Goal: Task Accomplishment & Management: Manage account settings

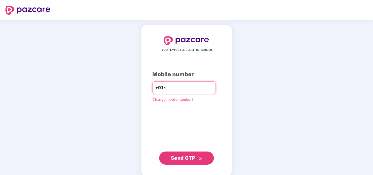
click at [191, 90] on input "number" at bounding box center [190, 87] width 45 height 9
type input "**********"
click at [191, 157] on span "Send OTP" at bounding box center [183, 158] width 24 height 6
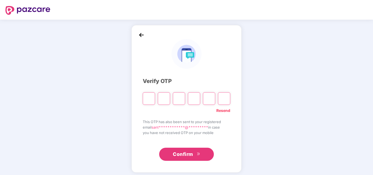
type input "*"
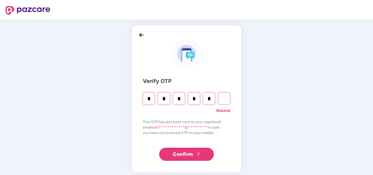
type input "*"
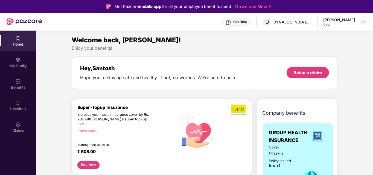
click at [17, 41] on div "Home" at bounding box center [18, 41] width 36 height 20
click at [18, 42] on div "Home" at bounding box center [18, 44] width 36 height 5
click at [314, 74] on div "Raise a claim" at bounding box center [307, 73] width 29 height 6
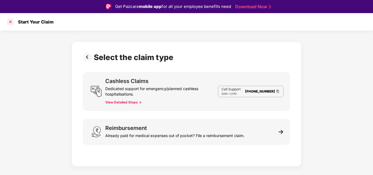
click at [10, 21] on div at bounding box center [10, 21] width 9 height 9
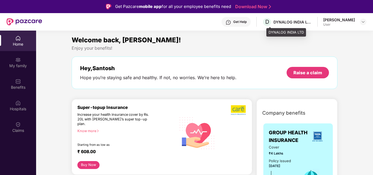
click at [297, 20] on div "DYNALOG INDIA LTD" at bounding box center [292, 21] width 38 height 5
click at [272, 21] on span "D" at bounding box center [267, 22] width 10 height 10
click at [340, 21] on div "[PERSON_NAME]" at bounding box center [339, 19] width 32 height 5
click at [364, 23] on img at bounding box center [363, 22] width 4 height 4
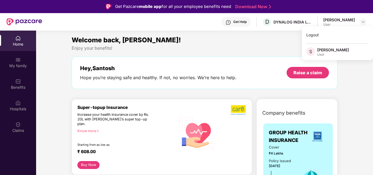
click at [342, 20] on div "[PERSON_NAME]" at bounding box center [339, 19] width 32 height 5
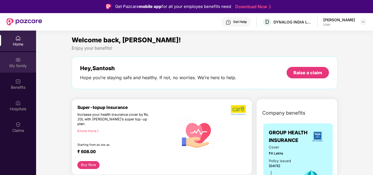
click at [23, 60] on div "My family" at bounding box center [18, 62] width 36 height 20
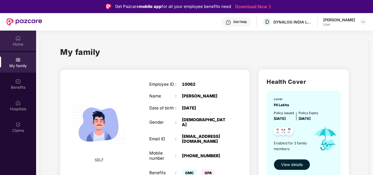
click at [19, 39] on img at bounding box center [17, 38] width 5 height 5
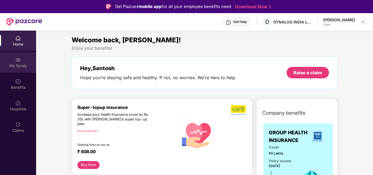
click at [18, 65] on div "My family" at bounding box center [18, 65] width 36 height 5
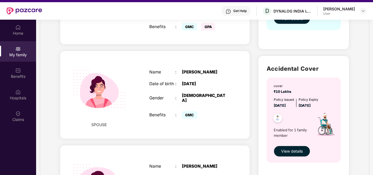
scroll to position [136, 0]
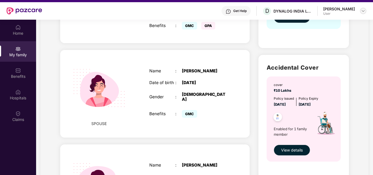
click at [361, 11] on img at bounding box center [363, 11] width 4 height 4
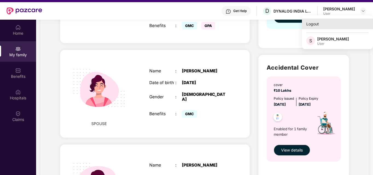
click at [323, 23] on div "Logout" at bounding box center [337, 24] width 71 height 11
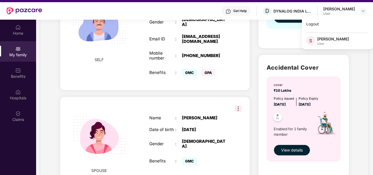
scroll to position [183, 0]
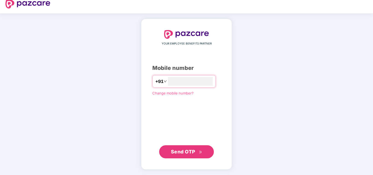
scroll to position [6, 0]
